Goal: Information Seeking & Learning: Check status

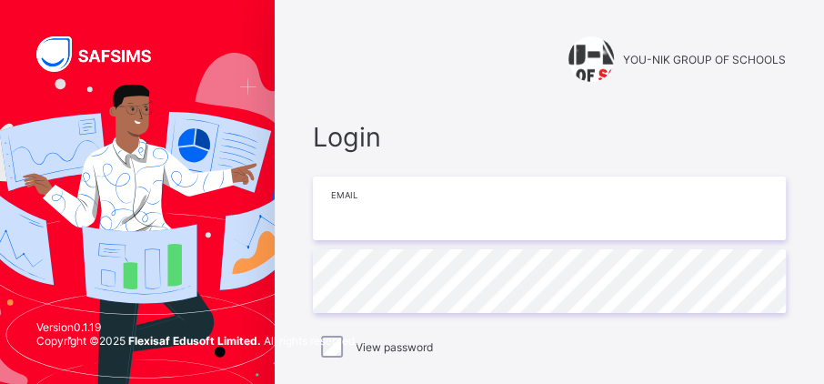
type input "**********"
click at [502, 205] on input "**********" at bounding box center [549, 208] width 473 height 64
click at [575, 356] on div "View password" at bounding box center [549, 347] width 464 height 22
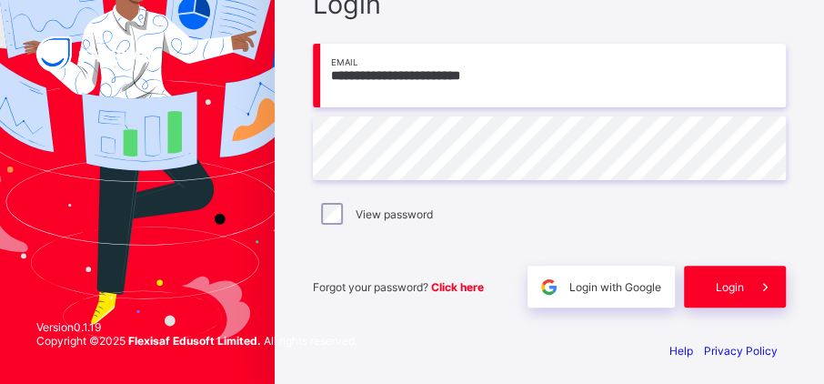
scroll to position [142, 0]
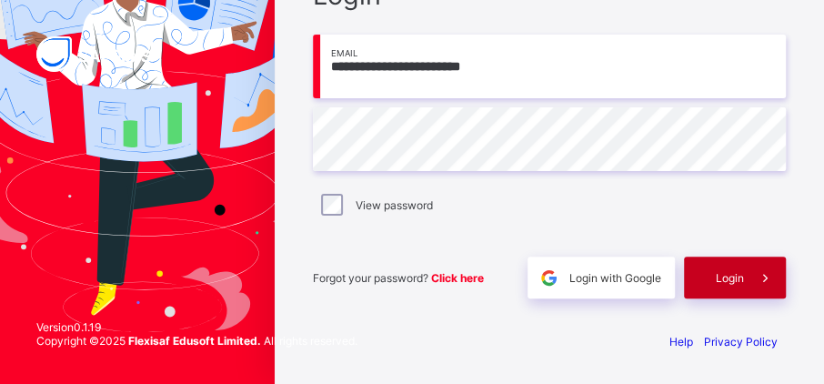
click at [728, 289] on div "Login" at bounding box center [735, 277] width 102 height 42
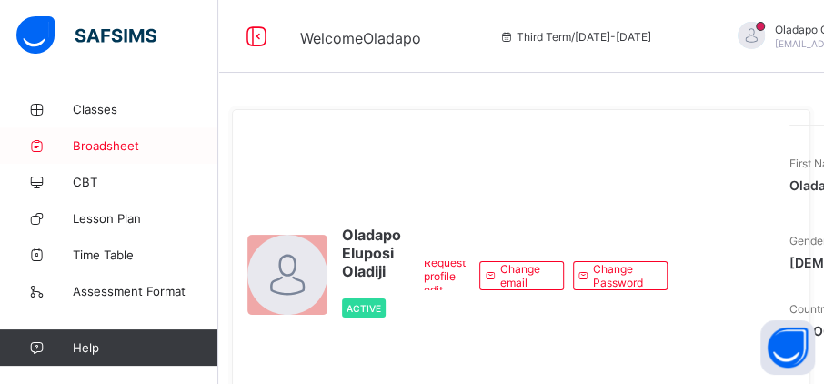
click at [101, 153] on link "Broadsheet" at bounding box center [109, 145] width 218 height 36
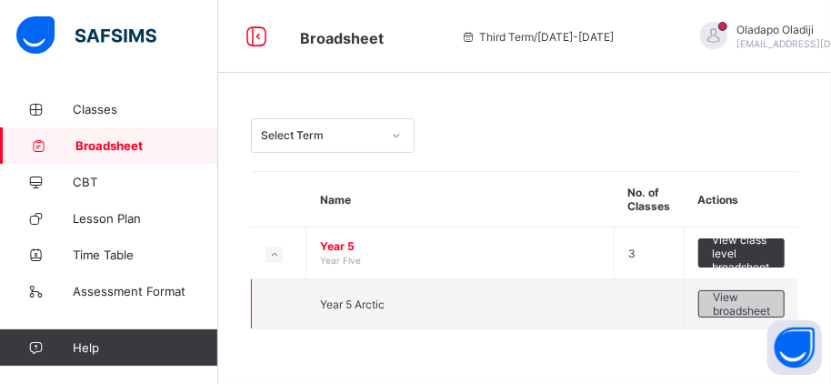
click at [750, 301] on span "View broadsheet" at bounding box center [741, 303] width 57 height 27
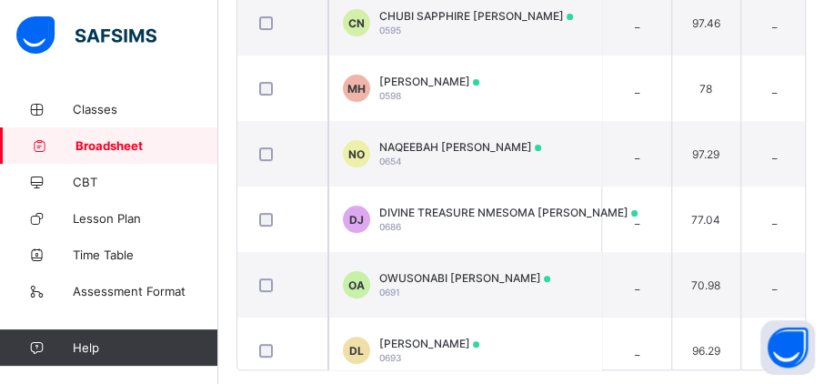
scroll to position [594, 0]
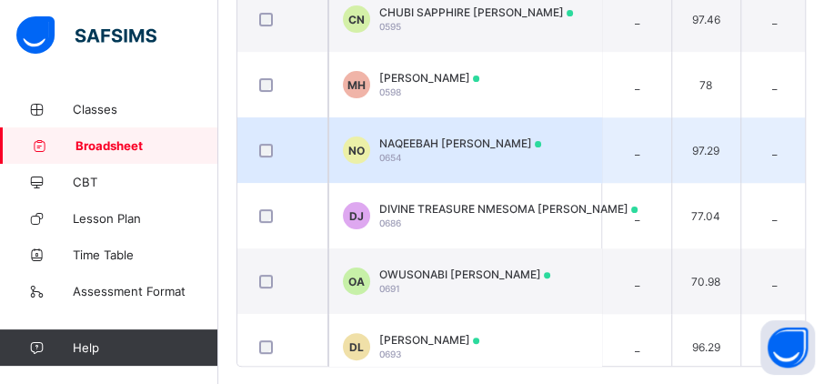
click at [475, 146] on div "NAQEEBAH ADIS OTHMAN 0654" at bounding box center [460, 149] width 162 height 27
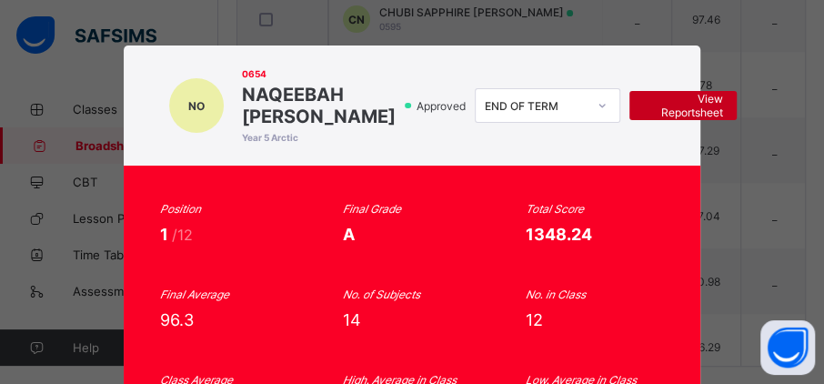
click at [643, 119] on span "View Reportsheet" at bounding box center [683, 105] width 80 height 27
click at [135, 24] on div "NO 0654 NAQEEBAH ADIS OTHMAN Year 5 Arctic Approved END OF TERM View Reportshee…" at bounding box center [412, 192] width 824 height 384
click at [732, 55] on div "NO 0654 NAQEEBAH ADIS OTHMAN Year 5 Arctic Approved END OF TERM View Reportshee…" at bounding box center [412, 192] width 824 height 384
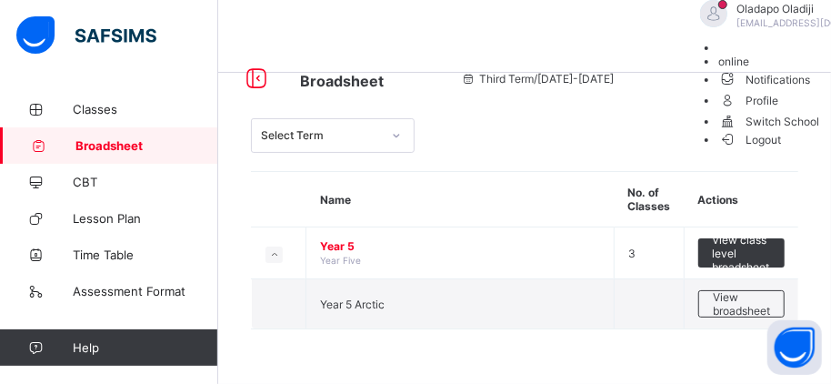
click at [781, 149] on span "Logout" at bounding box center [749, 139] width 63 height 19
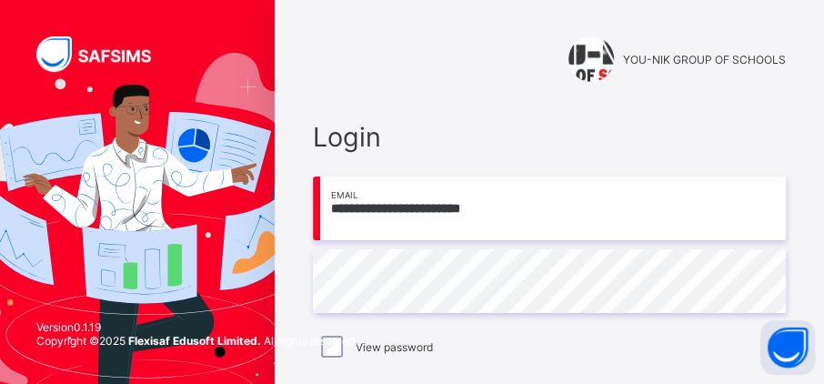
click at [511, 216] on input "**********" at bounding box center [549, 208] width 473 height 64
type input "**********"
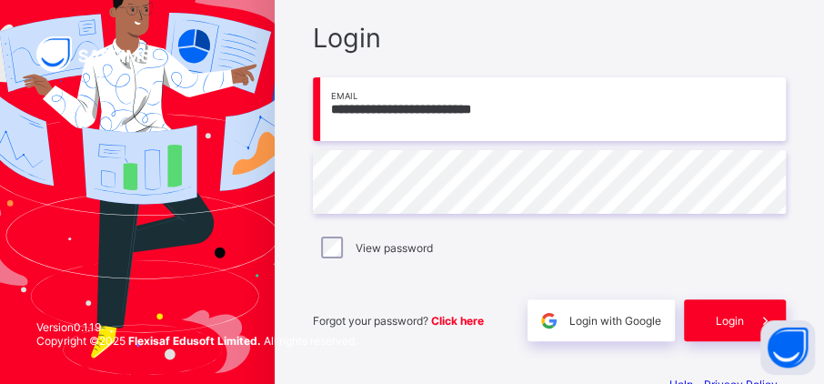
scroll to position [103, 0]
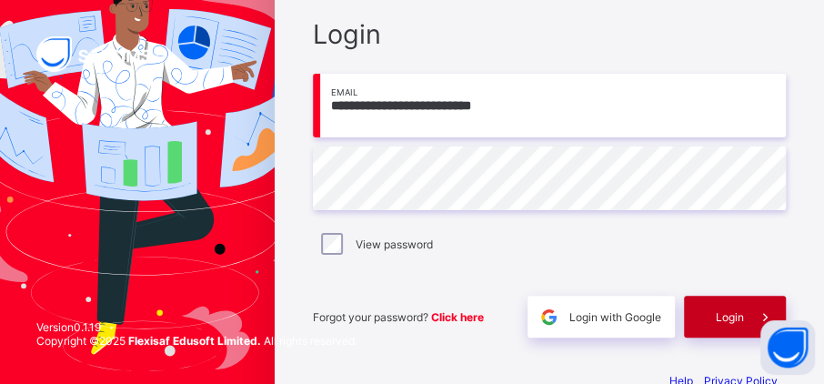
click at [713, 315] on div "Login" at bounding box center [735, 317] width 102 height 42
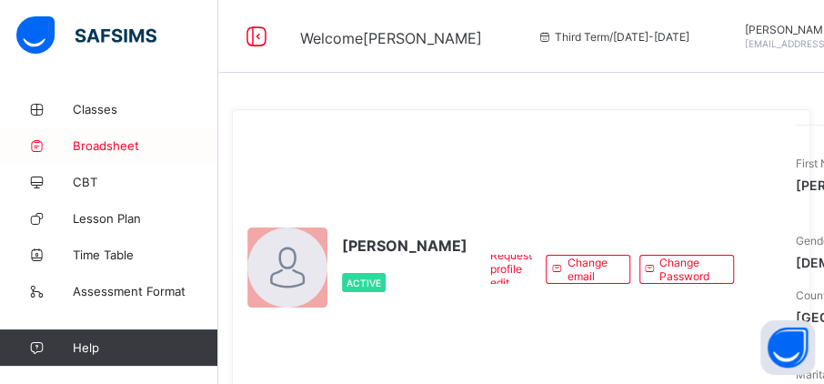
click at [95, 146] on span "Broadsheet" at bounding box center [145, 145] width 145 height 15
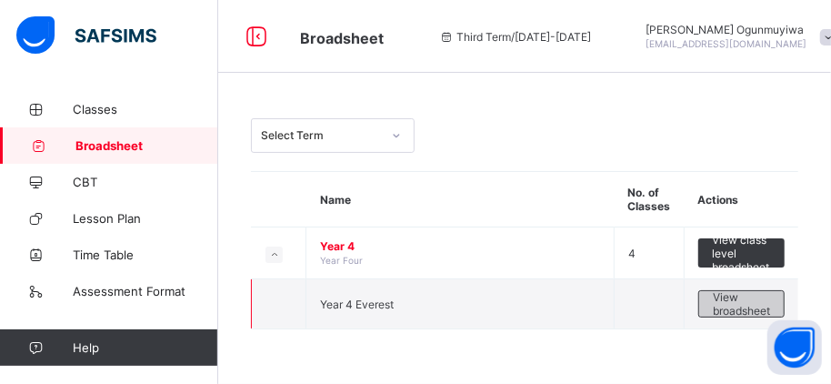
click at [754, 309] on span "View broadsheet" at bounding box center [741, 303] width 57 height 27
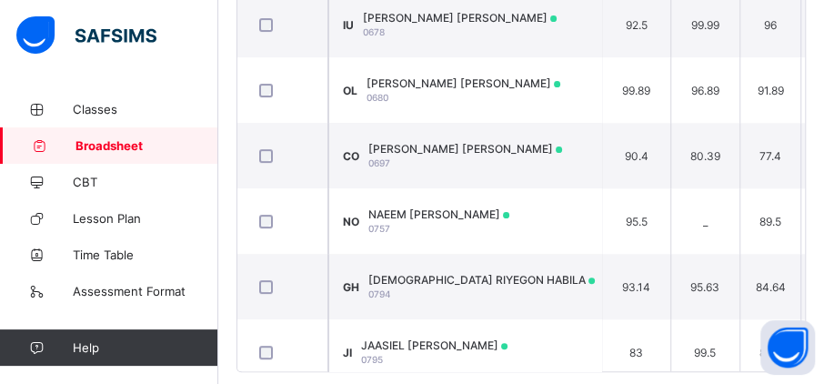
scroll to position [608, 0]
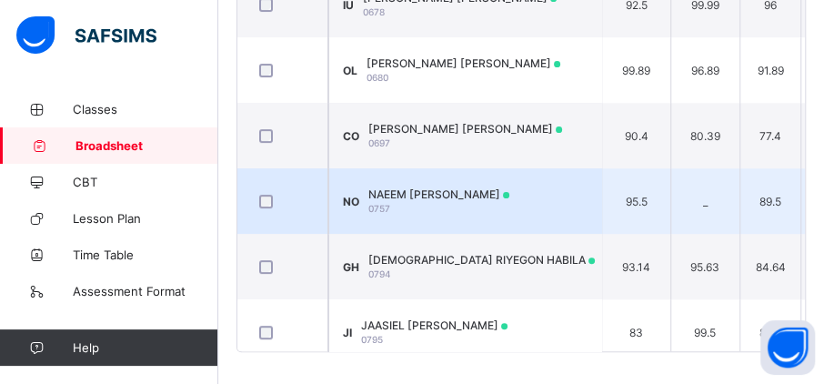
click at [495, 211] on td "NO NAEEM ADIS OTHMAN 0757" at bounding box center [464, 200] width 273 height 65
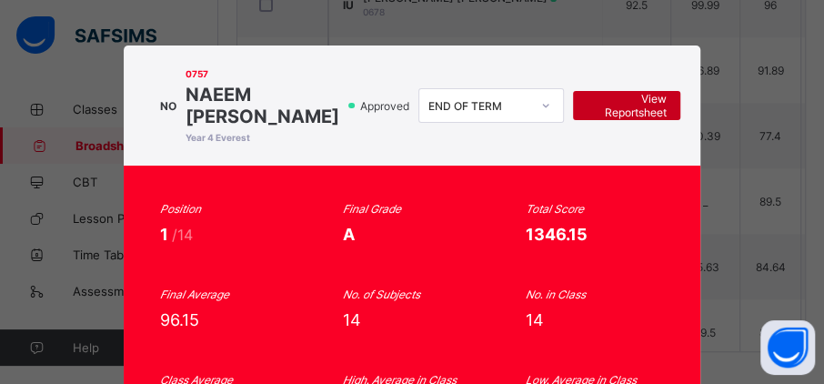
click at [609, 119] on span "View Reportsheet" at bounding box center [626, 105] width 80 height 27
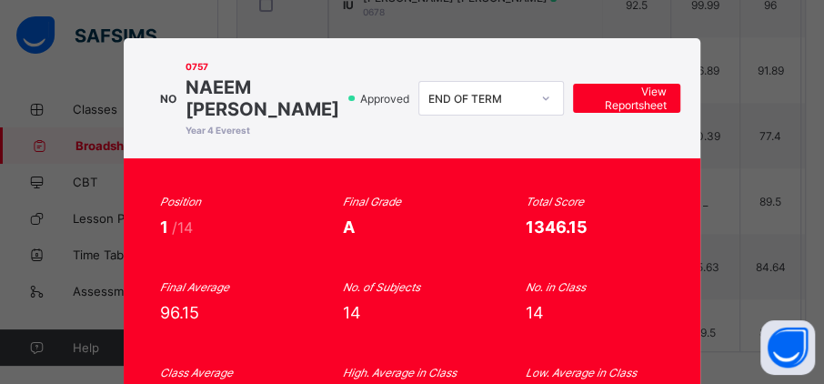
scroll to position [0, 0]
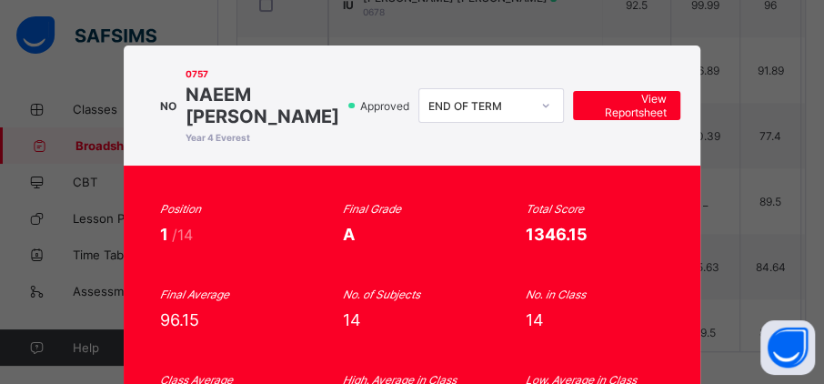
click at [547, 17] on div "NO 0757 NAEEM ADIS OTHMAN Year 4 Everest Approved END OF TERM View Reportsheet …" at bounding box center [412, 192] width 824 height 384
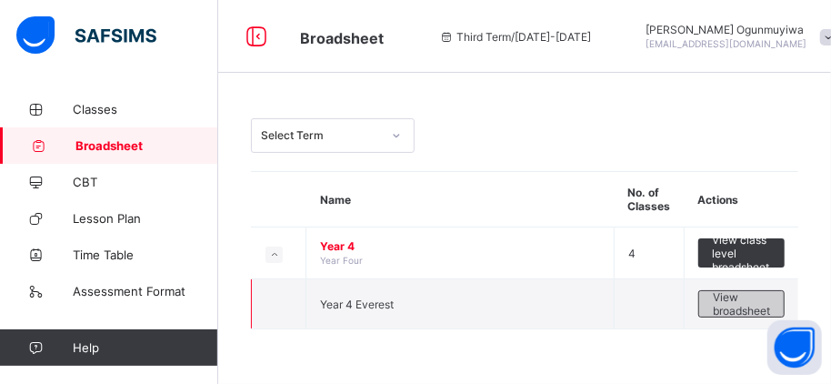
click at [751, 306] on span "View broadsheet" at bounding box center [741, 303] width 57 height 27
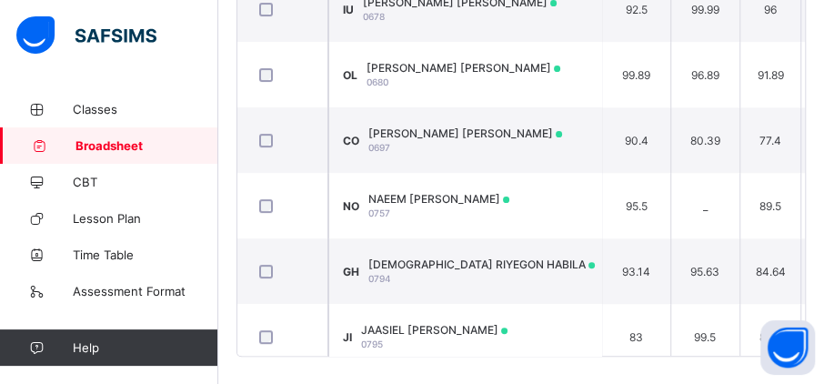
scroll to position [608, 0]
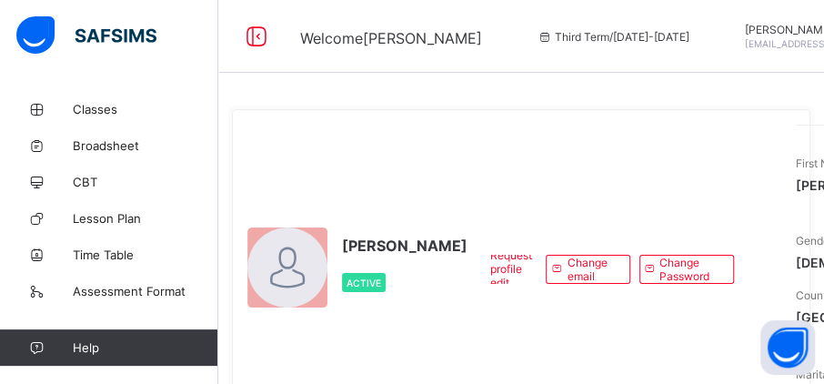
click at [815, 30] on span "Deborah Ogunmuyiwa" at bounding box center [824, 30] width 161 height 14
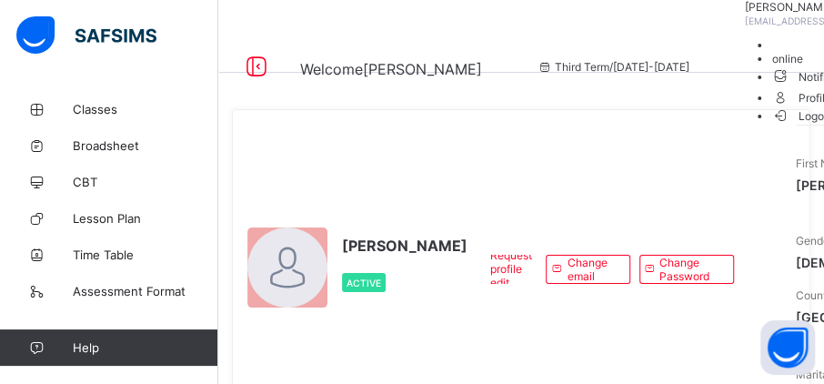
click at [808, 125] on span "Logout" at bounding box center [802, 115] width 63 height 19
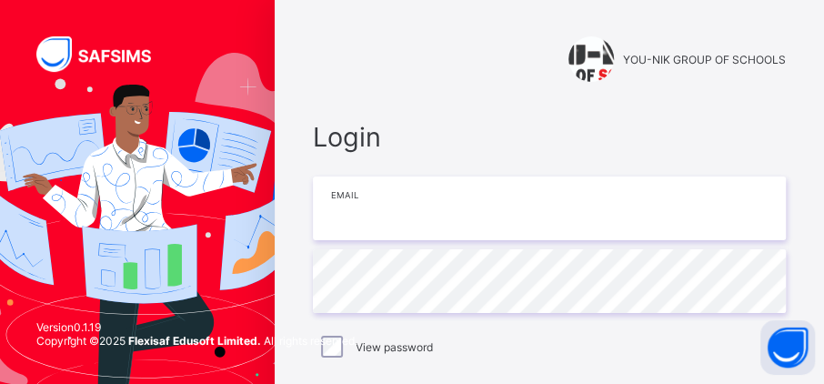
type input "**********"
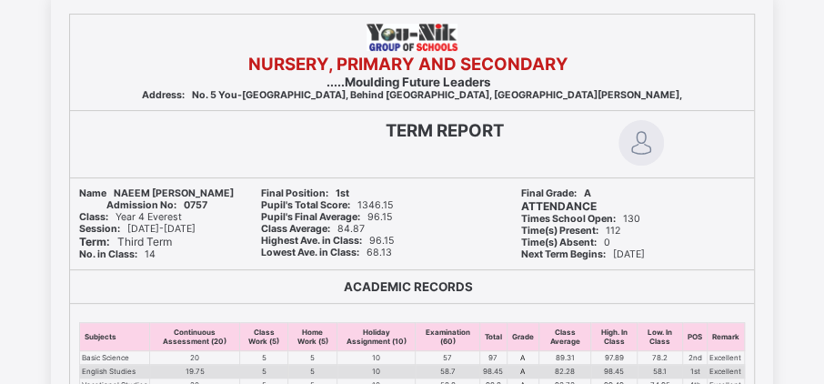
scroll to position [122, 0]
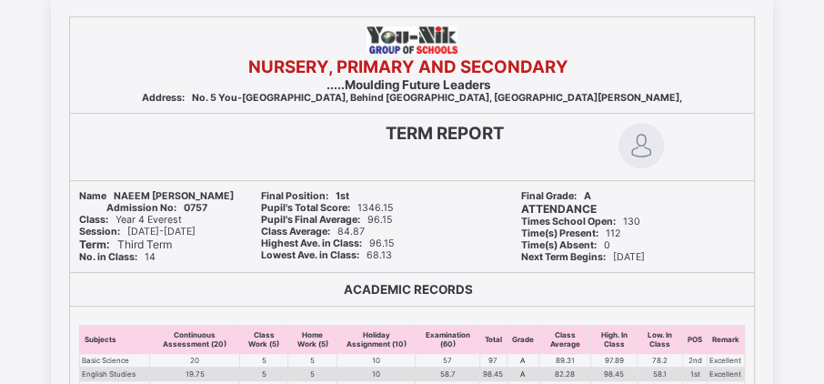
click at [390, 153] on div "TERM REPORT" at bounding box center [295, 147] width 450 height 66
